Goal: Task Accomplishment & Management: Manage account settings

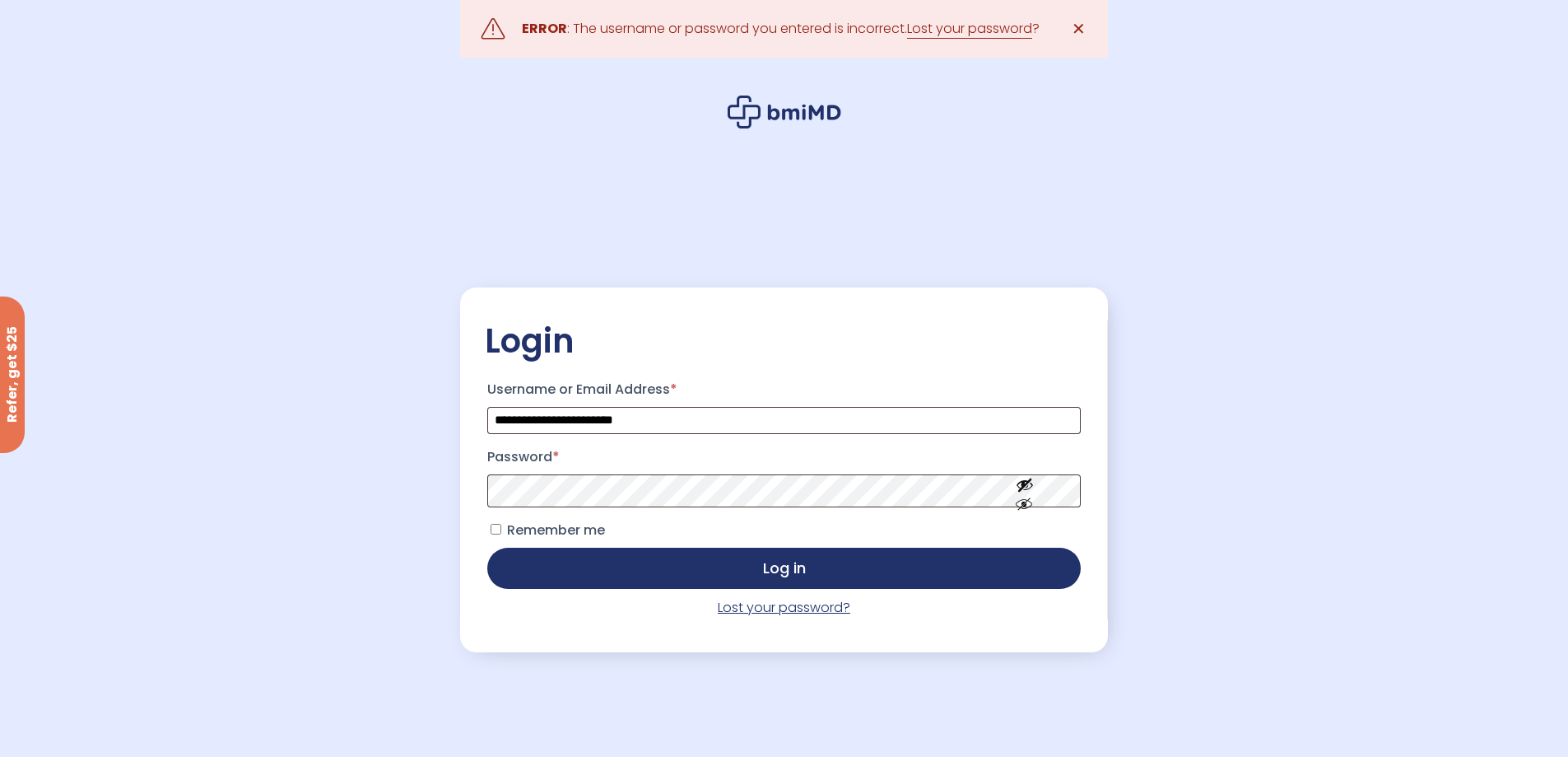
click at [768, 607] on link "Lost your password?" at bounding box center [784, 607] width 132 height 19
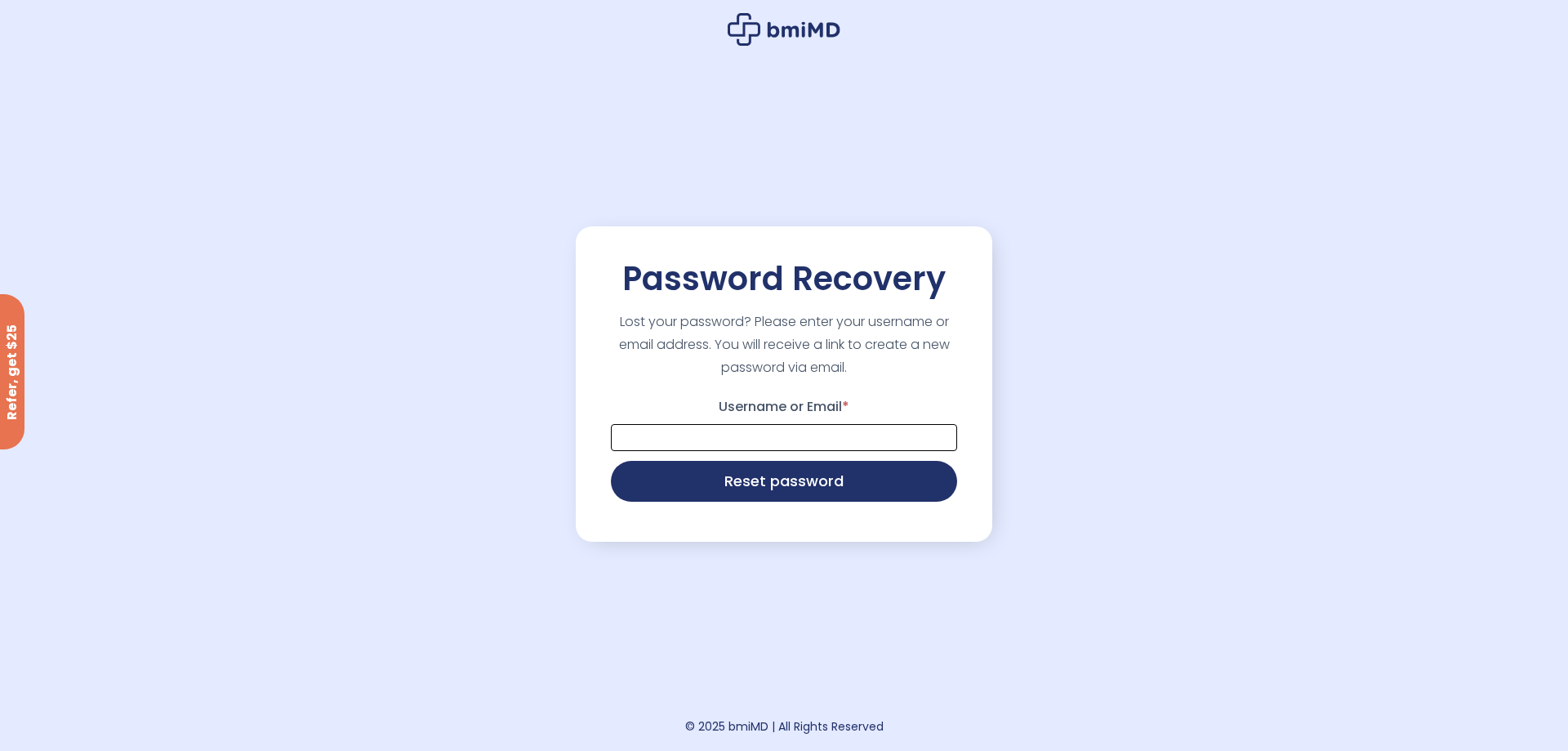
click at [746, 439] on input "Username or Email *" at bounding box center [784, 437] width 346 height 27
type input "**********"
click at [611, 461] on button "Reset password" at bounding box center [784, 482] width 346 height 41
